Goal: Check status: Check status

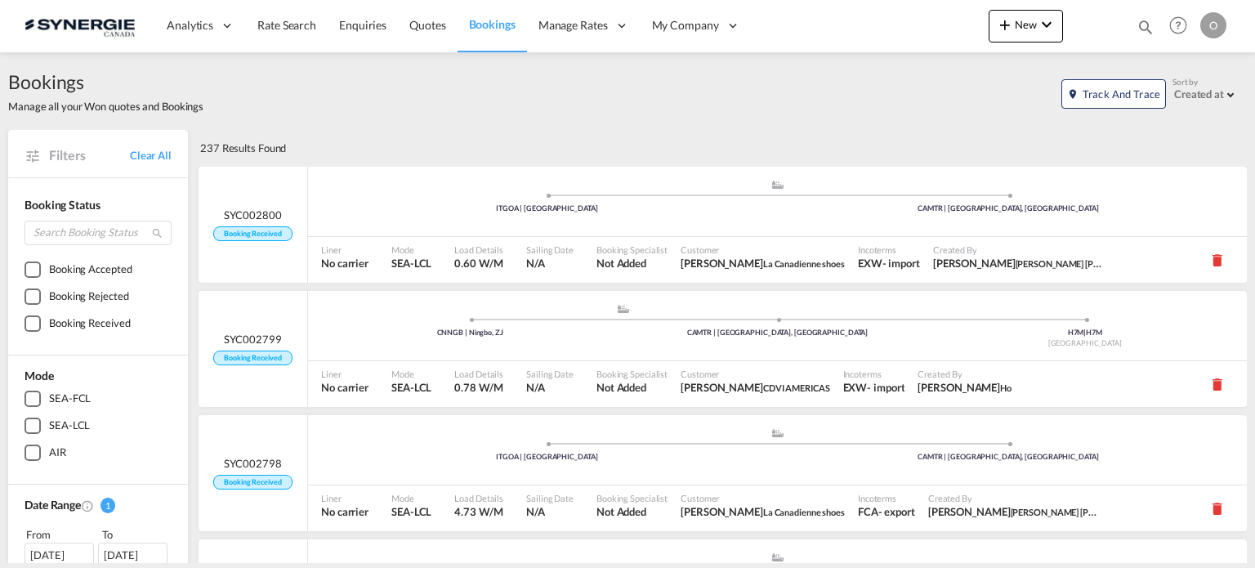
click at [1142, 32] on md-icon "icon-magnify" at bounding box center [1146, 27] width 18 height 18
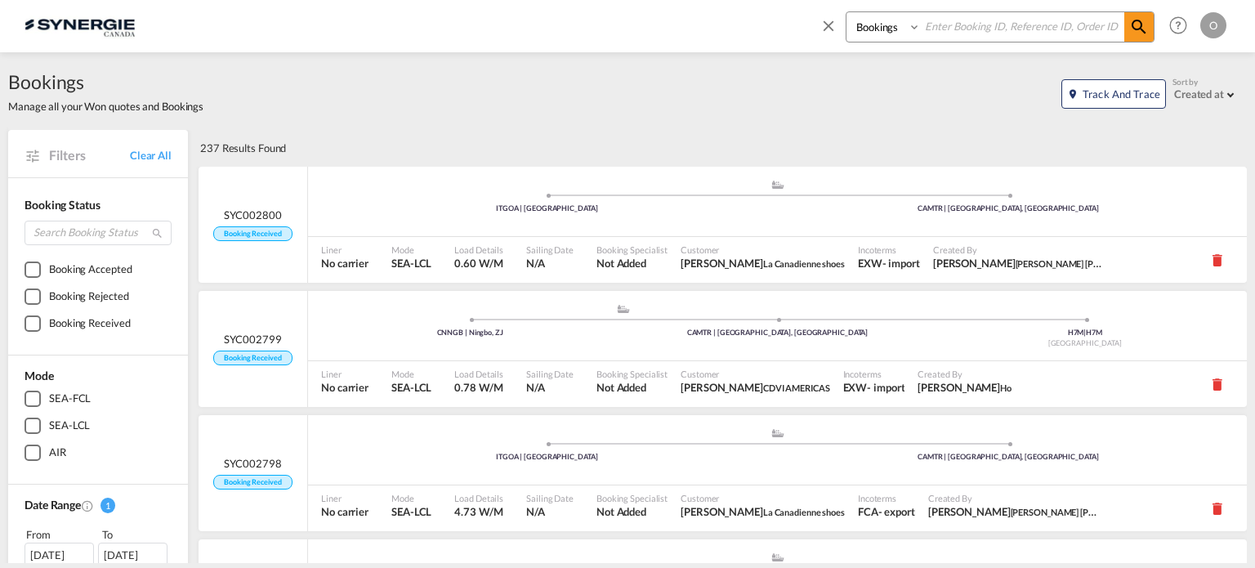
click at [889, 34] on select "Bookings Quotes Enquiries" at bounding box center [886, 26] width 78 height 29
select select "Quotes"
click at [847, 12] on select "Bookings Quotes Enquiries" at bounding box center [886, 26] width 78 height 29
click at [957, 29] on input at bounding box center [1022, 26] width 203 height 29
paste input "SYC000013960"
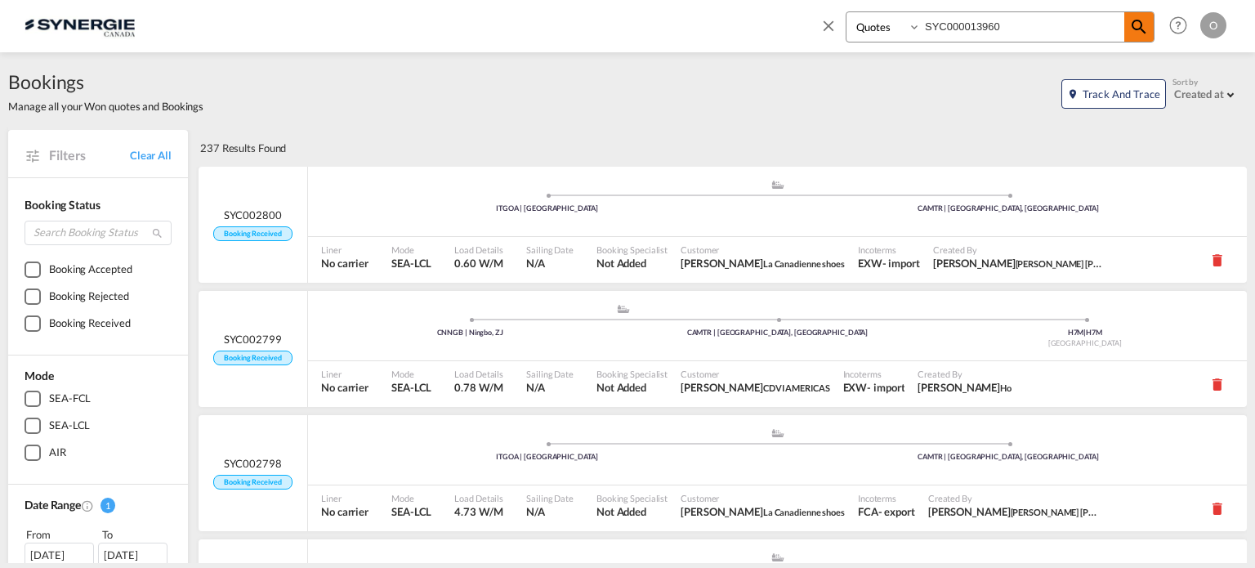
type input "SYC000013960"
click at [1153, 16] on span at bounding box center [1138, 26] width 29 height 29
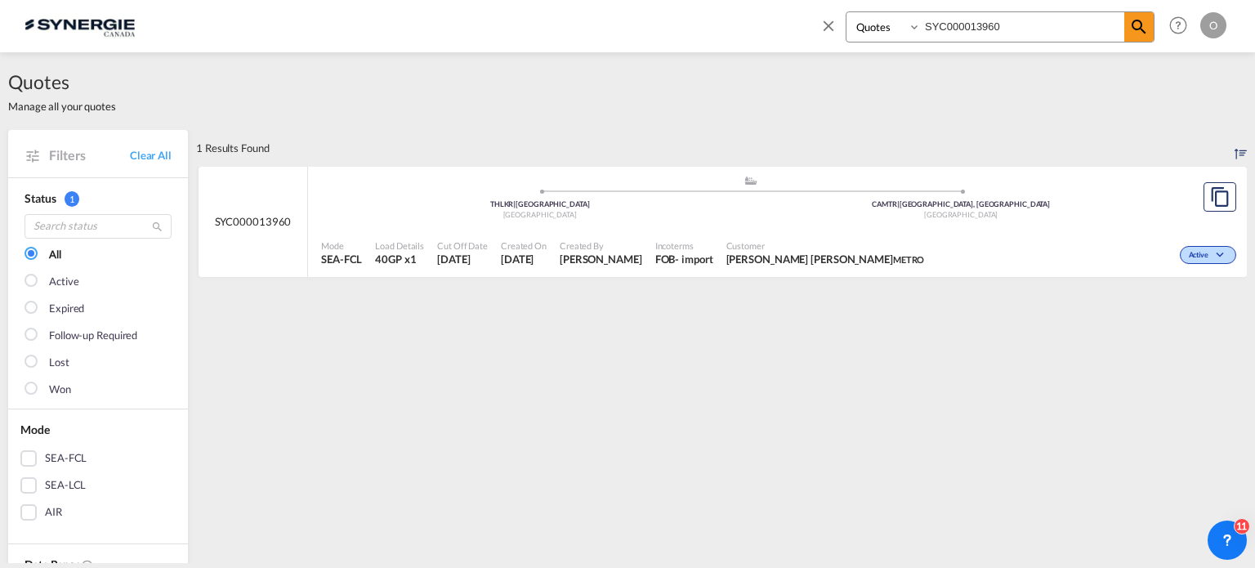
click at [965, 30] on input "SYC000013960" at bounding box center [1022, 26] width 203 height 29
click at [1141, 20] on md-icon "icon-magnify" at bounding box center [1139, 27] width 20 height 20
click at [767, 267] on div "Customer [PERSON_NAME] [PERSON_NAME] METRO" at bounding box center [826, 253] width 212 height 41
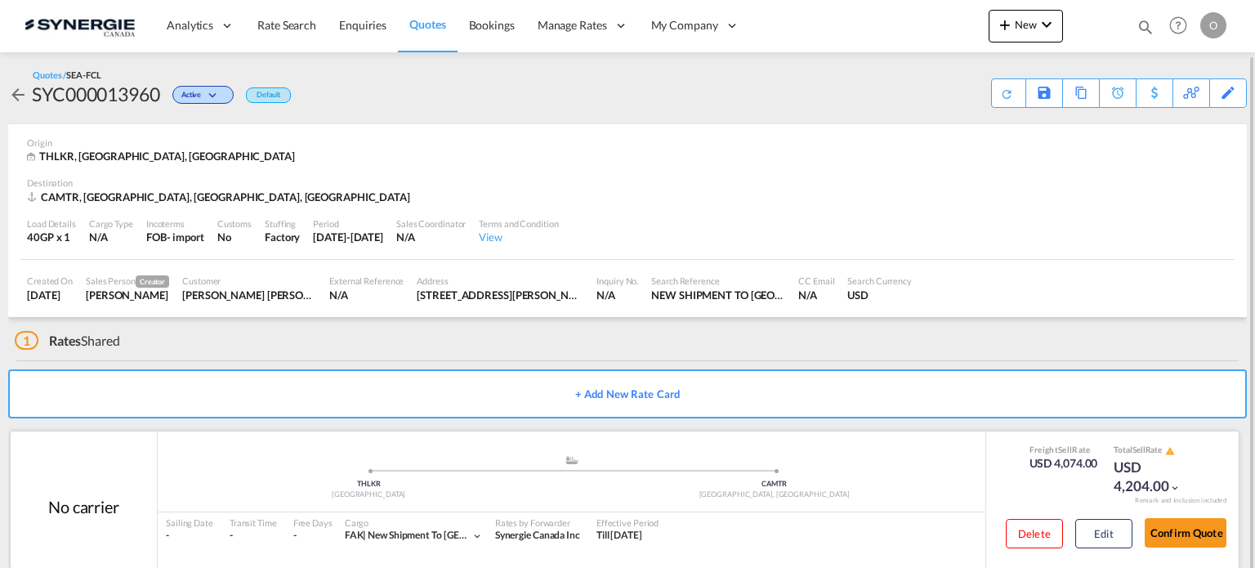
scroll to position [28, 0]
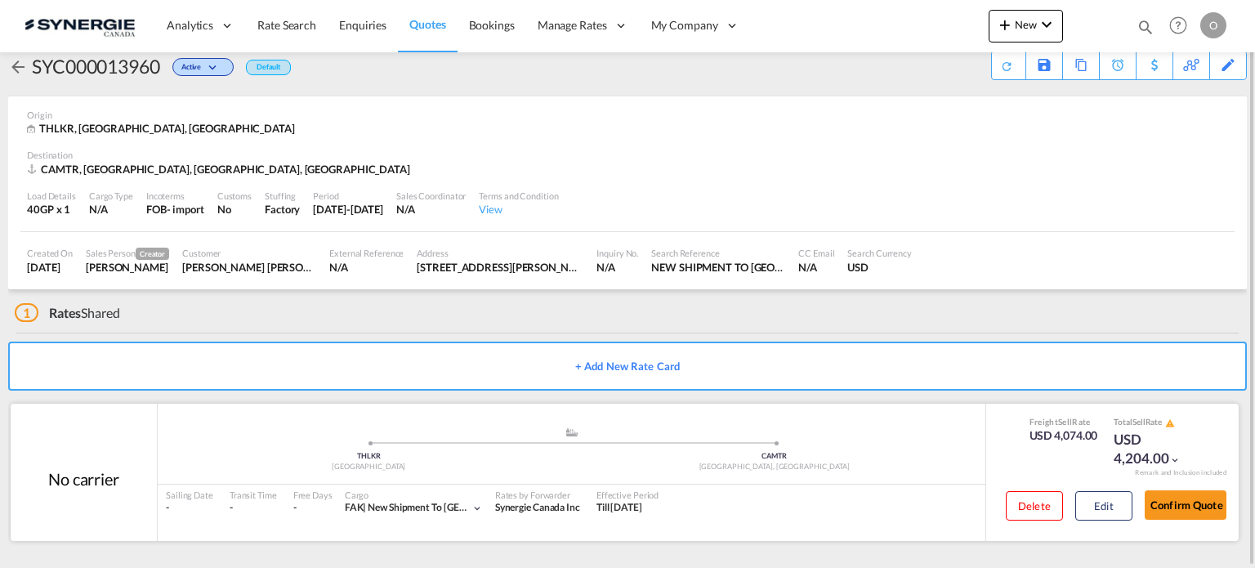
click at [1034, 442] on div "USD 4,074.00" at bounding box center [1064, 435] width 69 height 16
click at [998, 464] on div "Freight Sell Rate USD 4,074.00 Total Sell Rate USD 4,204.00 Remark and Inclusio…" at bounding box center [1111, 472] width 253 height 137
click at [1011, 63] on div "Download Quote" at bounding box center [975, 64] width 83 height 26
click at [1150, 23] on md-icon "icon-magnify" at bounding box center [1146, 27] width 18 height 18
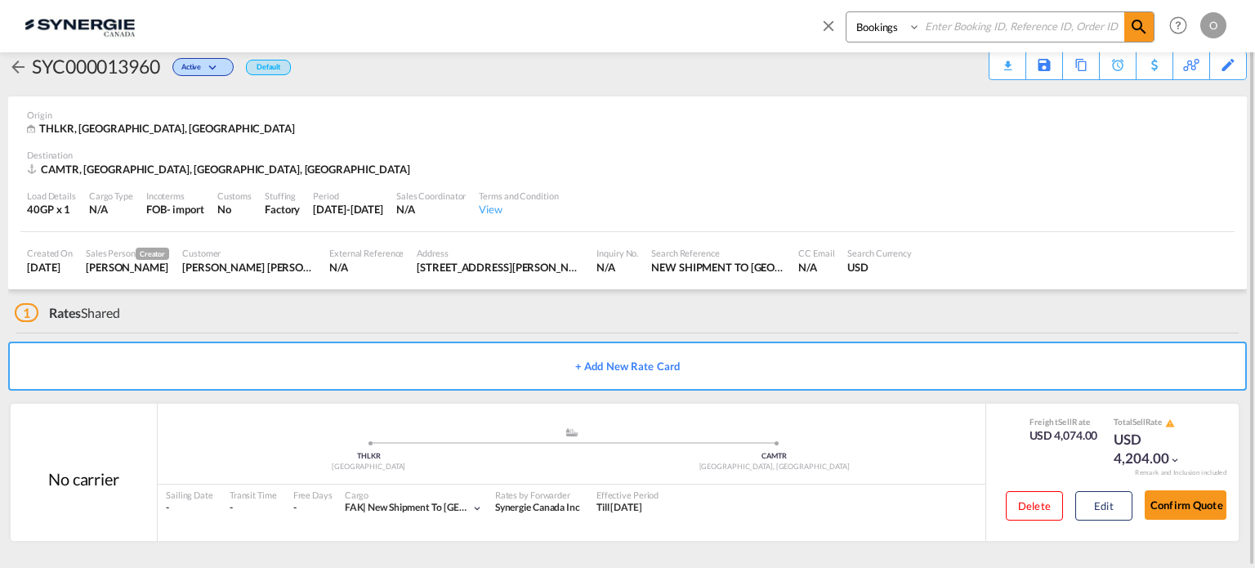
drag, startPoint x: 881, startPoint y: 25, endPoint x: 879, endPoint y: 39, distance: 14.0
click at [881, 25] on select "Bookings Quotes Enquiries" at bounding box center [886, 26] width 78 height 29
select select "Quotes"
click at [847, 12] on select "Bookings Quotes Enquiries" at bounding box center [886, 26] width 78 height 29
paste input "SYC000012333"
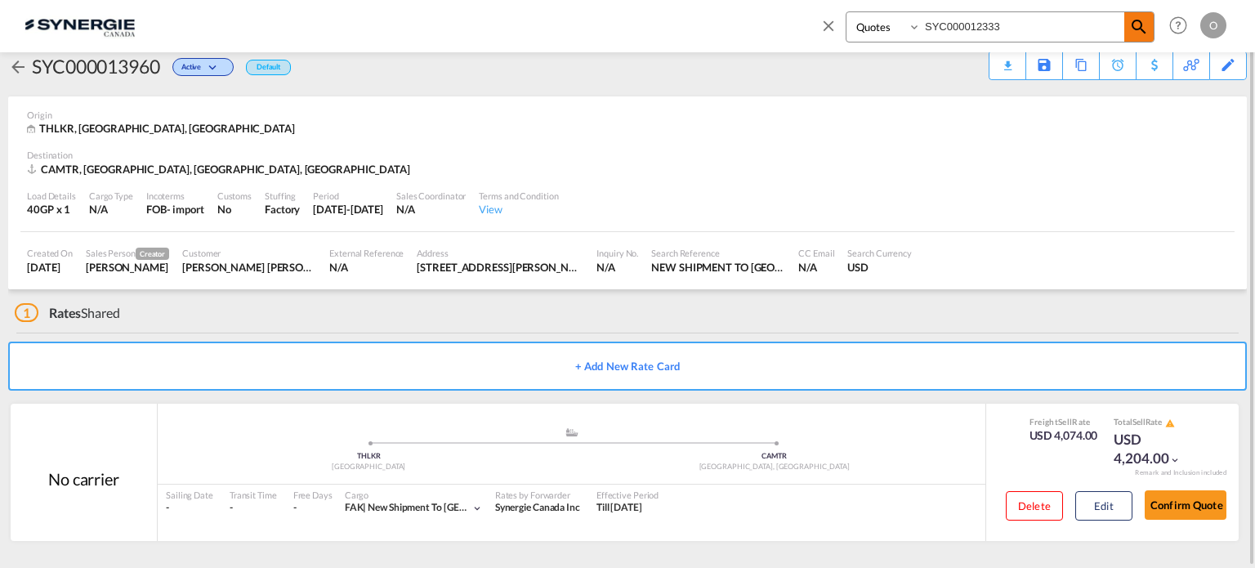
type input "SYC000012333"
click at [1142, 31] on md-icon "icon-magnify" at bounding box center [1139, 27] width 20 height 20
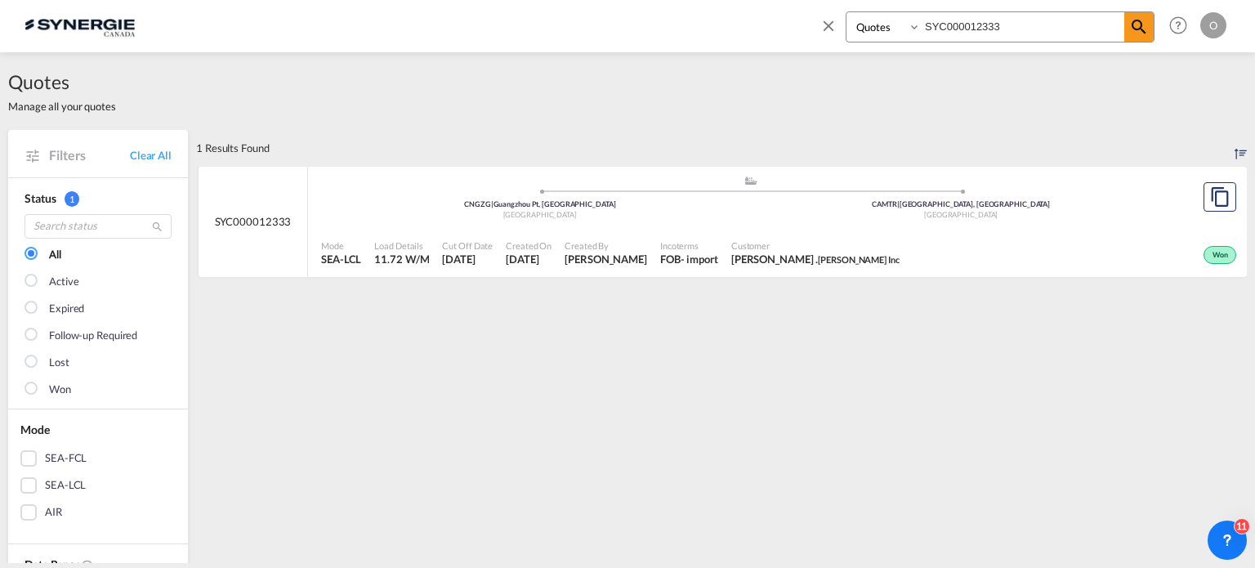
click at [1003, 232] on div "Mode SEA-LCL Load Details 11.72 W/M Cut Off Date 12 Jun 2025 Created On 12 Jun …" at bounding box center [777, 253] width 939 height 49
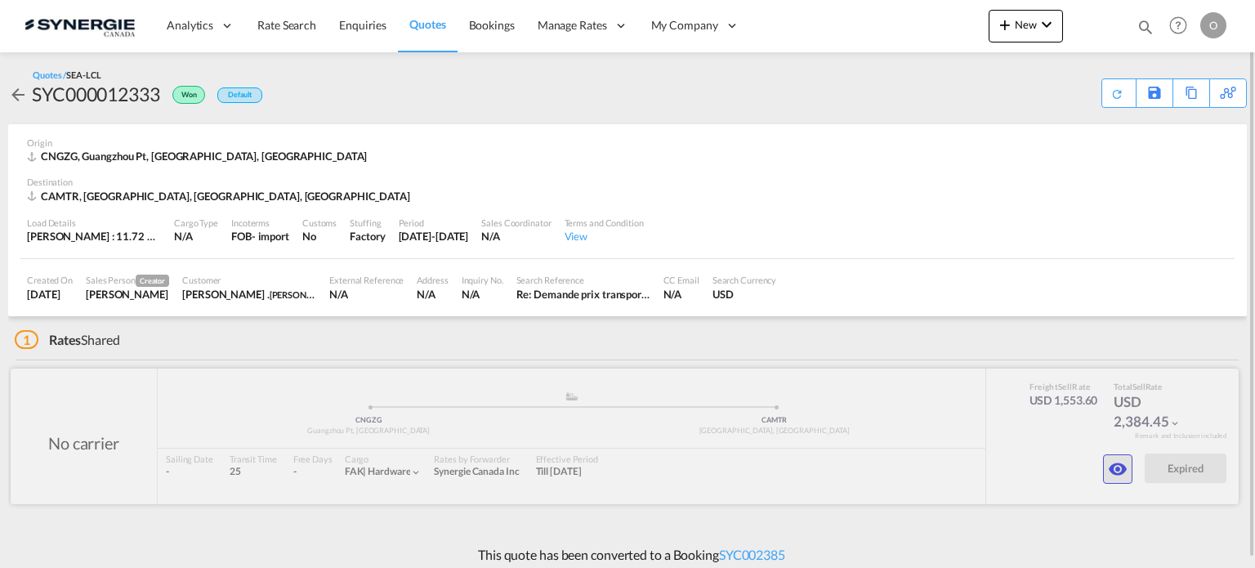
click at [1114, 472] on md-icon "icon-eye" at bounding box center [1118, 469] width 20 height 20
